Goal: Information Seeking & Learning: Learn about a topic

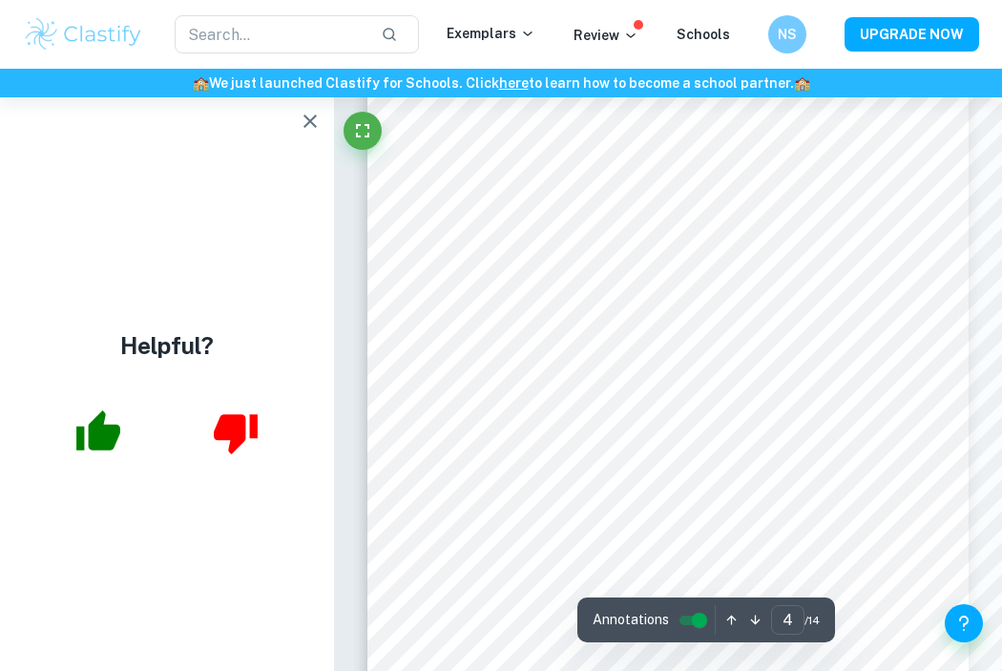
scroll to position [3025, 0]
click at [302, 115] on icon "button" at bounding box center [310, 121] width 23 height 23
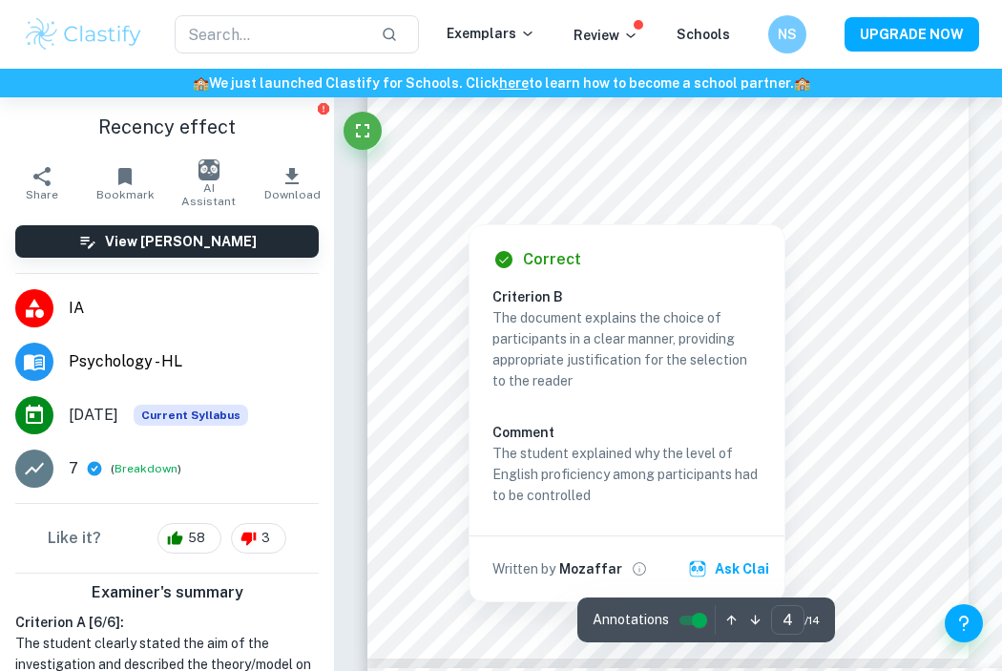
scroll to position [3119, 0]
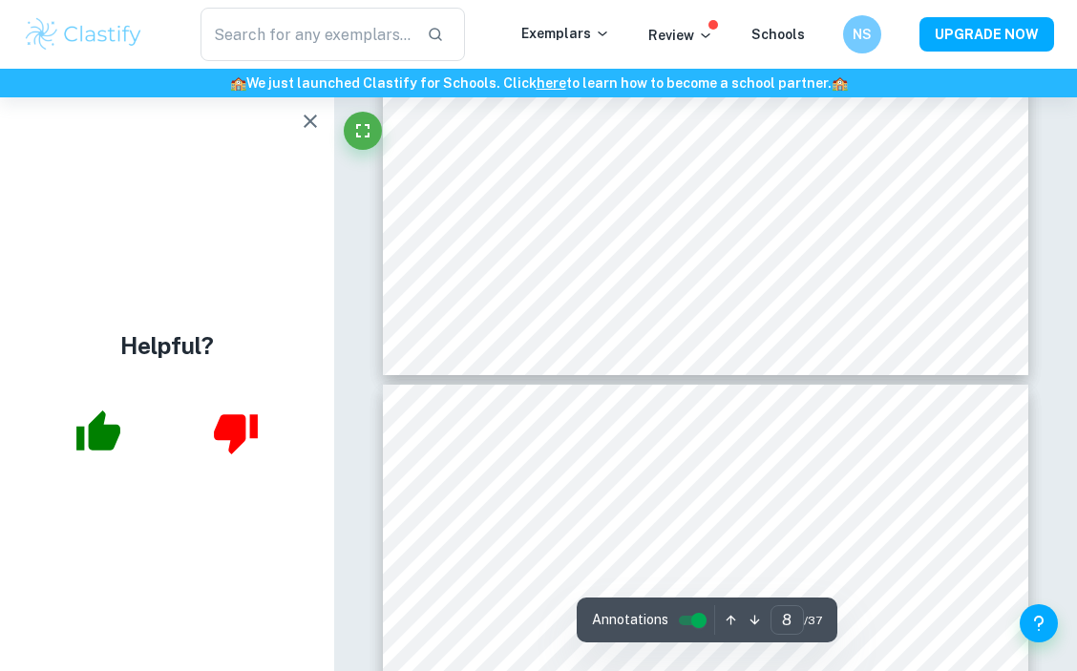
scroll to position [6199, 0]
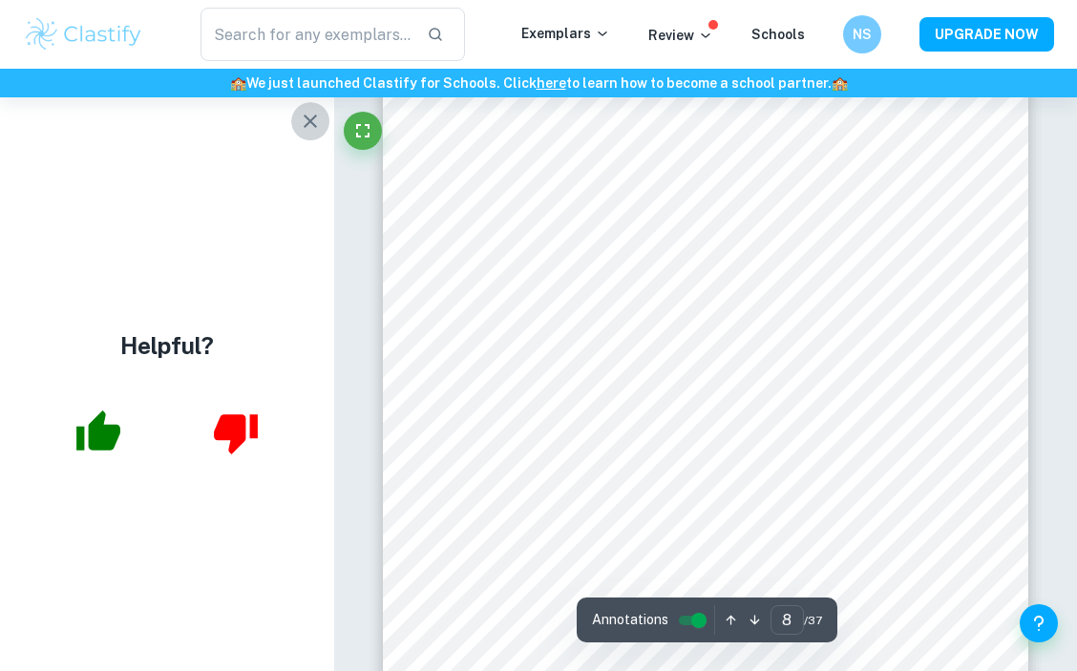
click at [309, 120] on icon "button" at bounding box center [310, 121] width 13 height 13
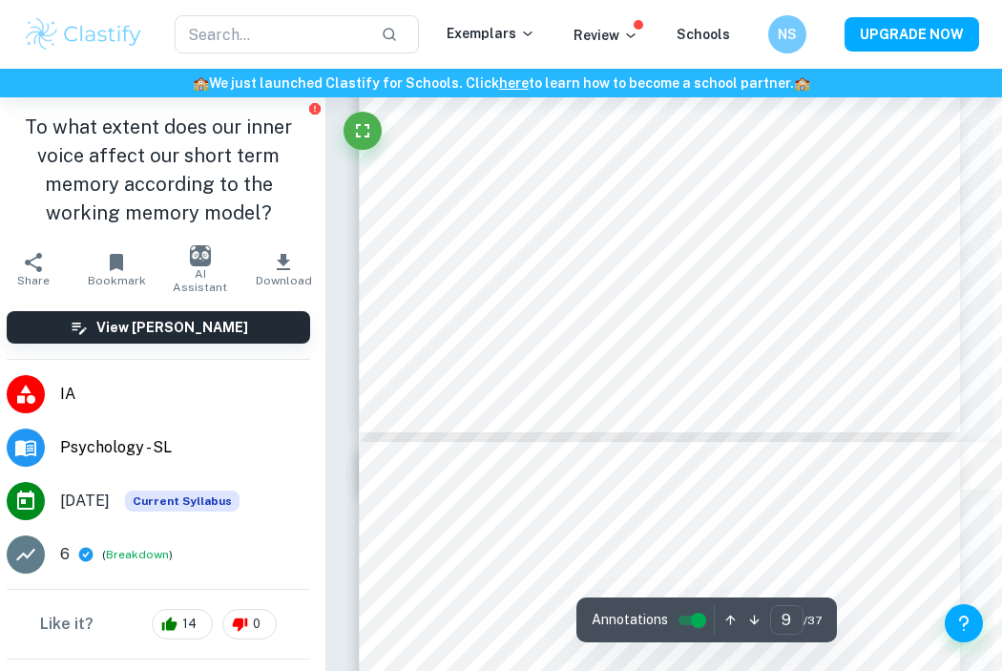
scroll to position [7128, 9]
